Goal: Task Accomplishment & Management: Manage account settings

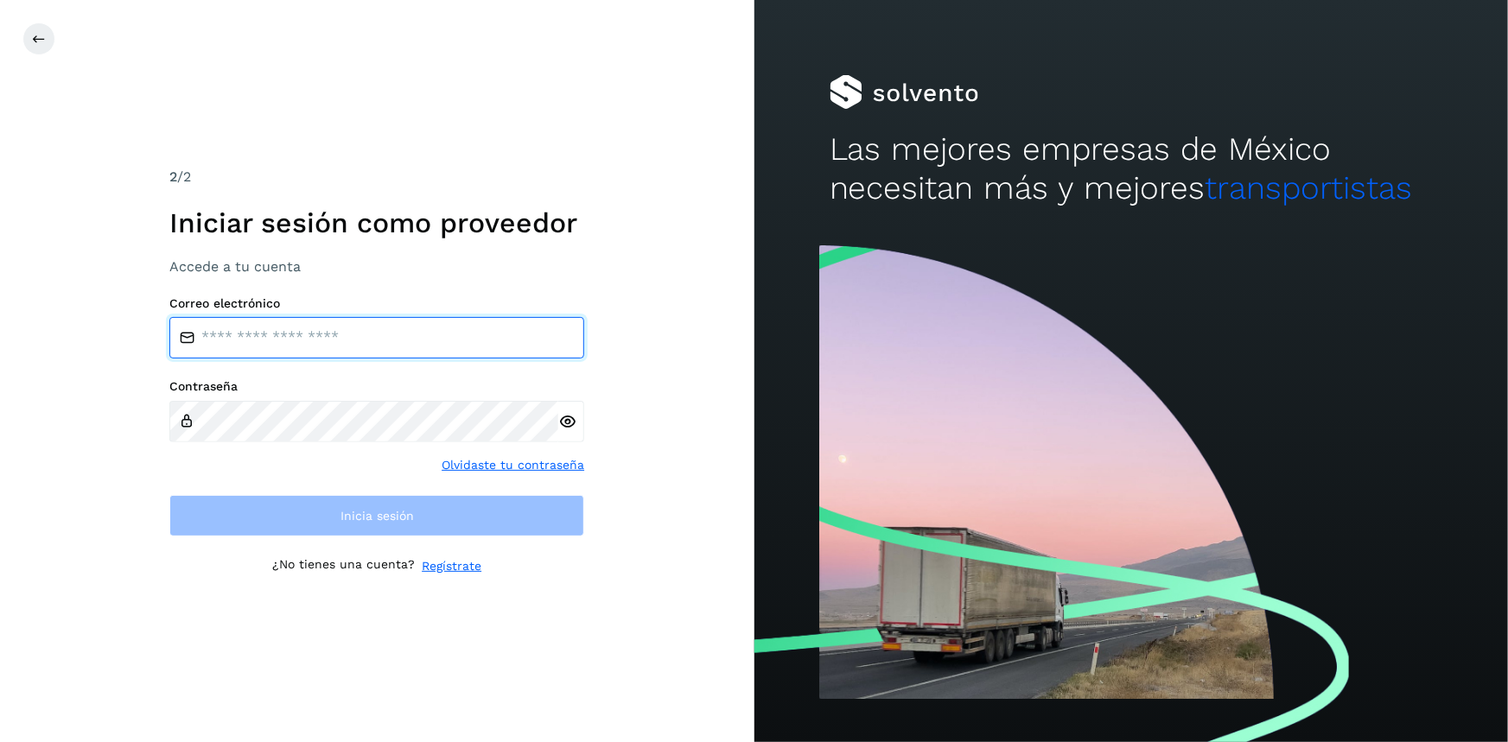
click at [320, 334] on input "email" at bounding box center [376, 337] width 415 height 41
type input "**********"
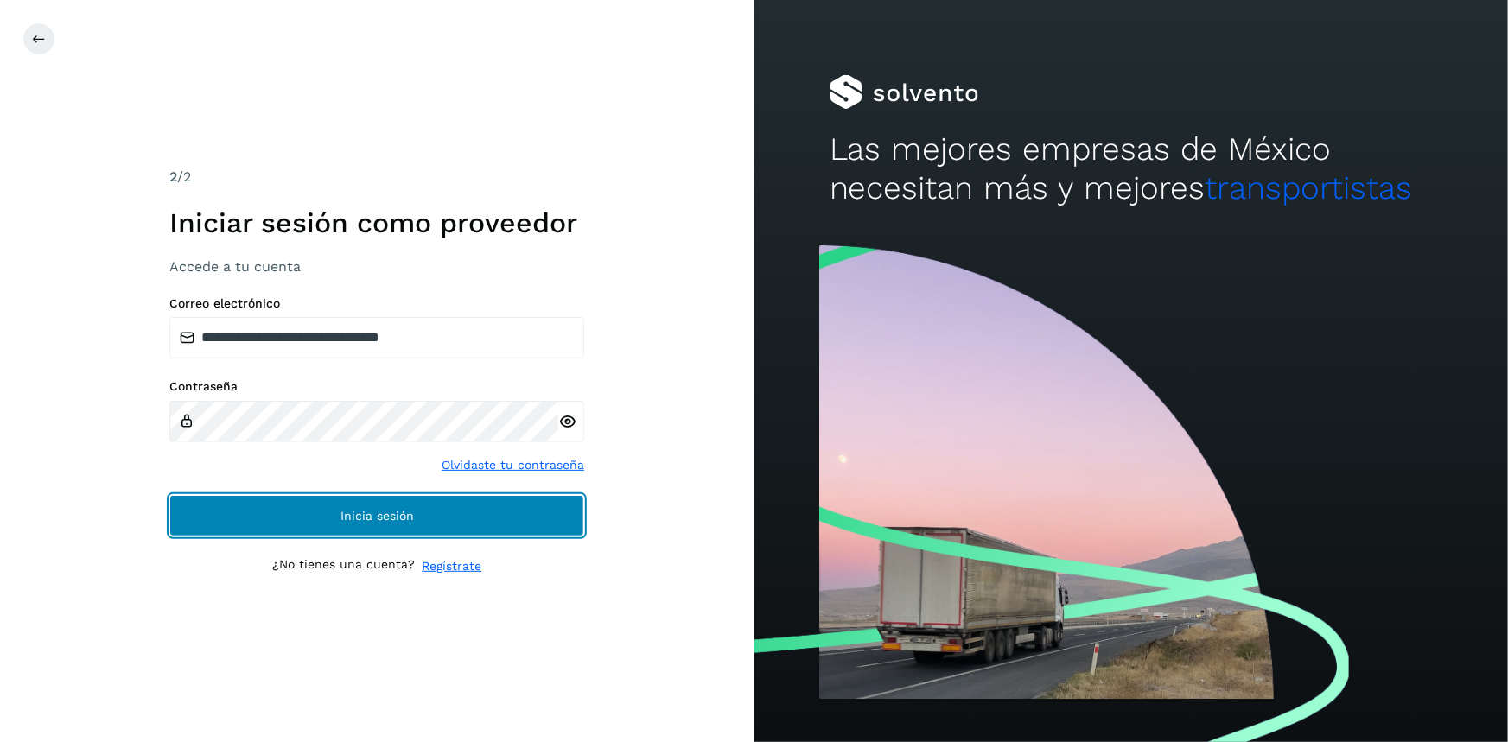
click at [348, 513] on span "Inicia sesión" at bounding box center [376, 516] width 73 height 12
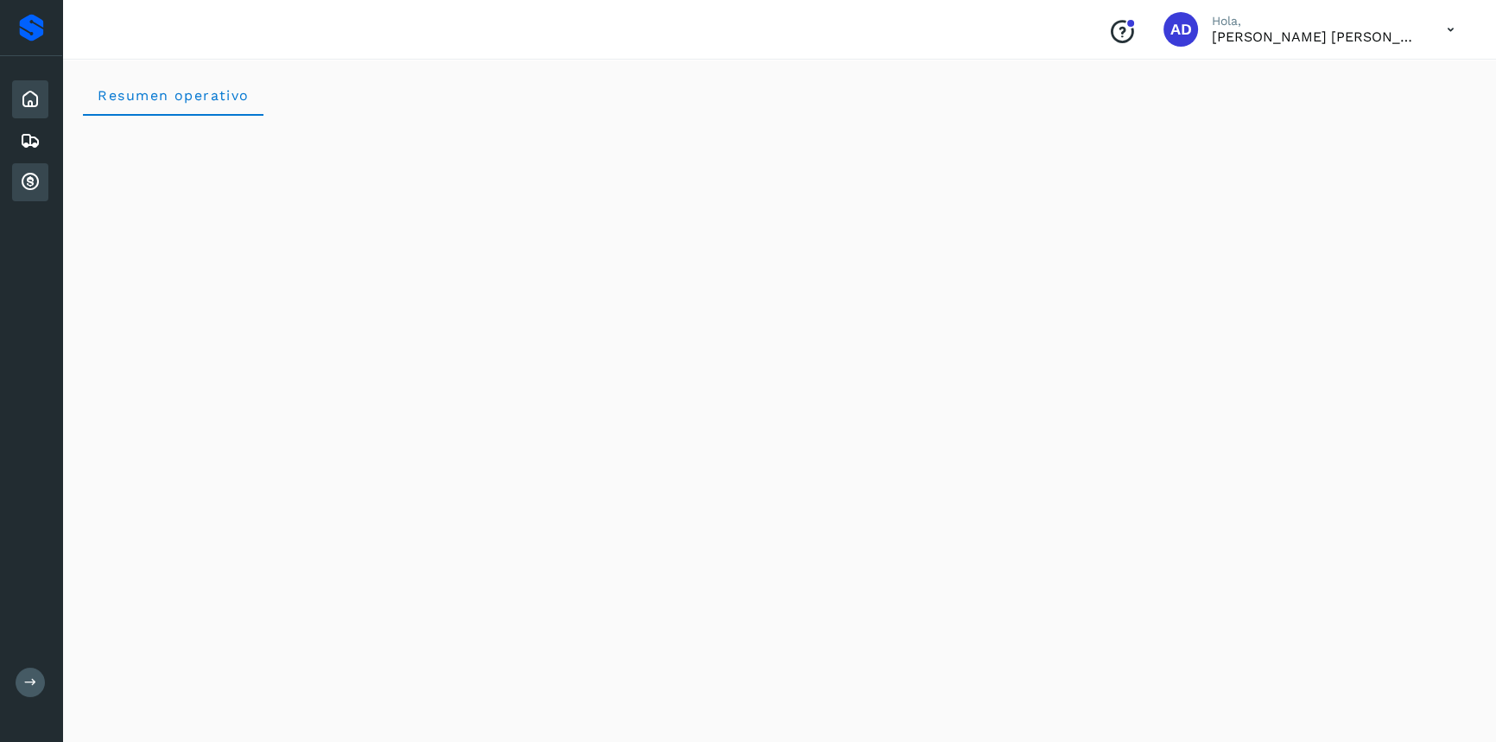
click at [27, 182] on icon at bounding box center [30, 182] width 21 height 21
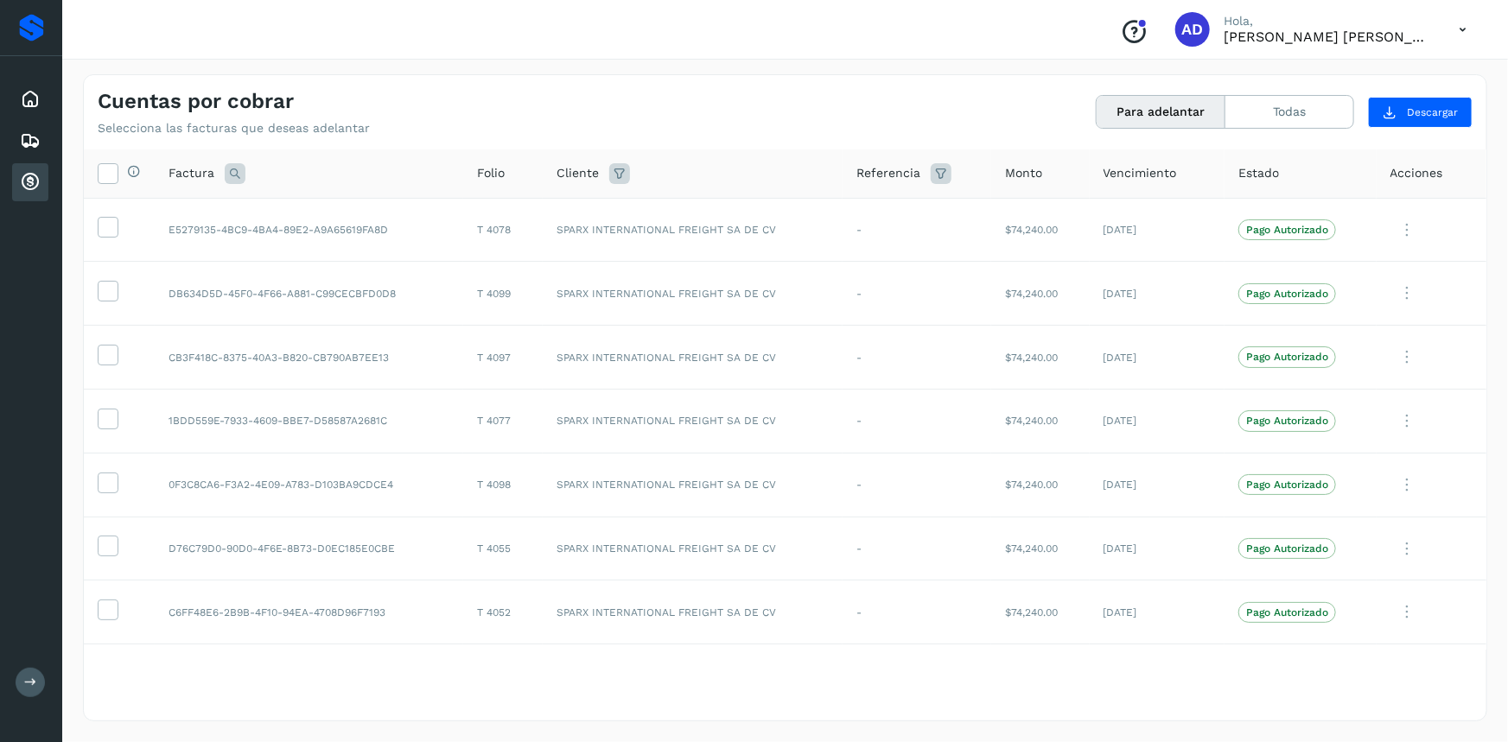
click at [1453, 27] on icon at bounding box center [1462, 29] width 35 height 35
click at [1335, 81] on div "Cerrar sesión" at bounding box center [1376, 77] width 206 height 33
